Goal: Go to known website: Access a specific website the user already knows

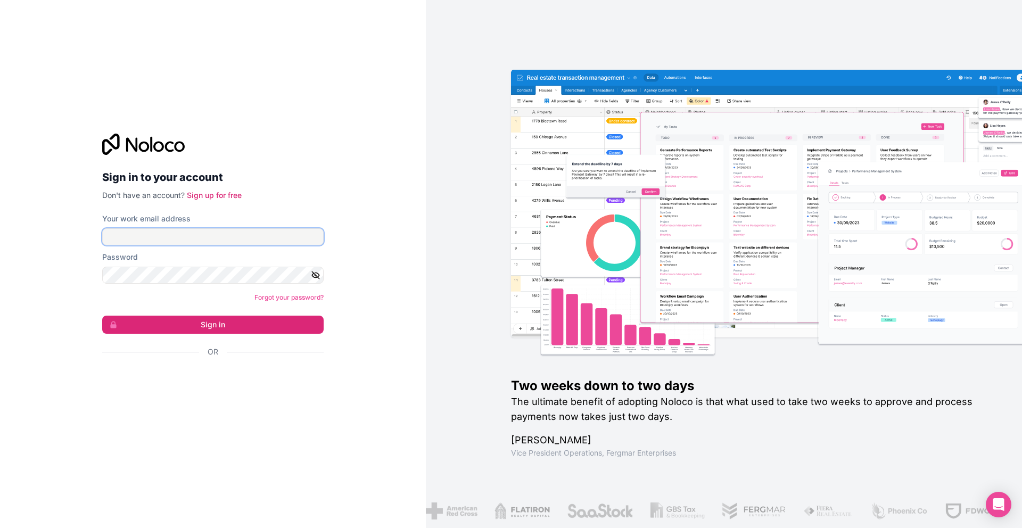
click at [171, 233] on input "Your work email address" at bounding box center [213, 236] width 222 height 17
type input "[EMAIL_ADDRESS][DOMAIN_NAME]"
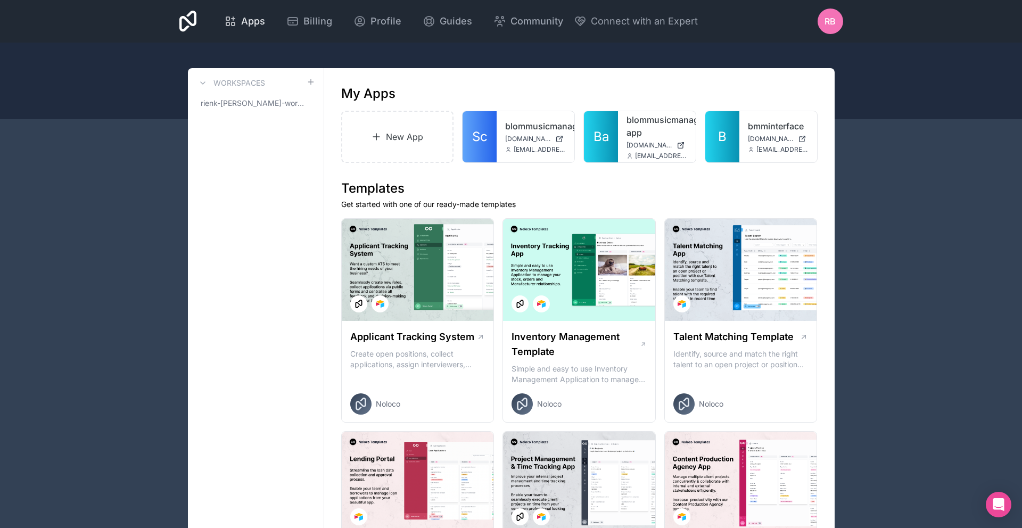
click at [239, 23] on div "Apps" at bounding box center [244, 21] width 41 height 15
click at [758, 144] on div "bmminterface [DOMAIN_NAME] [EMAIL_ADDRESS][DOMAIN_NAME]" at bounding box center [779, 136] width 78 height 51
click at [758, 128] on link "bmminterface" at bounding box center [778, 126] width 61 height 13
